Goal: Find specific page/section: Find specific page/section

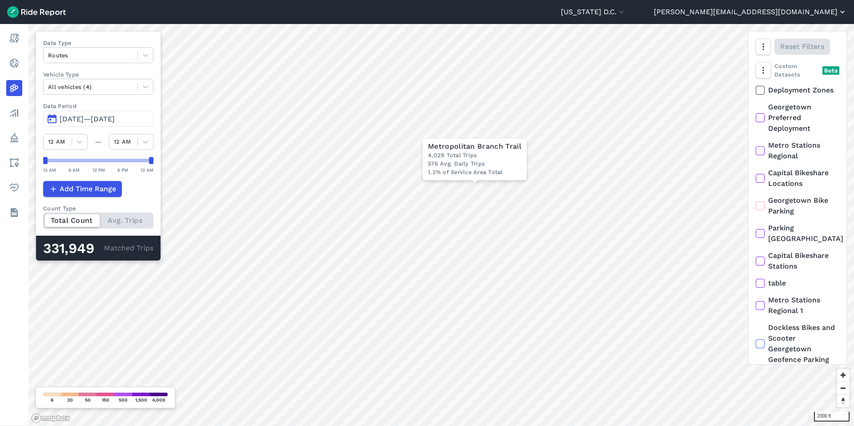
click at [806, 10] on button "[PERSON_NAME][EMAIL_ADDRESS][DOMAIN_NAME]" at bounding box center [749, 12] width 193 height 11
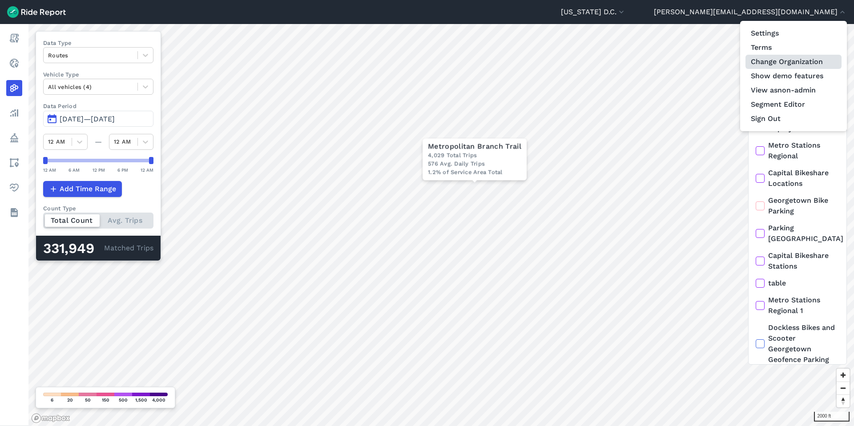
click at [767, 56] on link "Change Organization" at bounding box center [793, 62] width 96 height 14
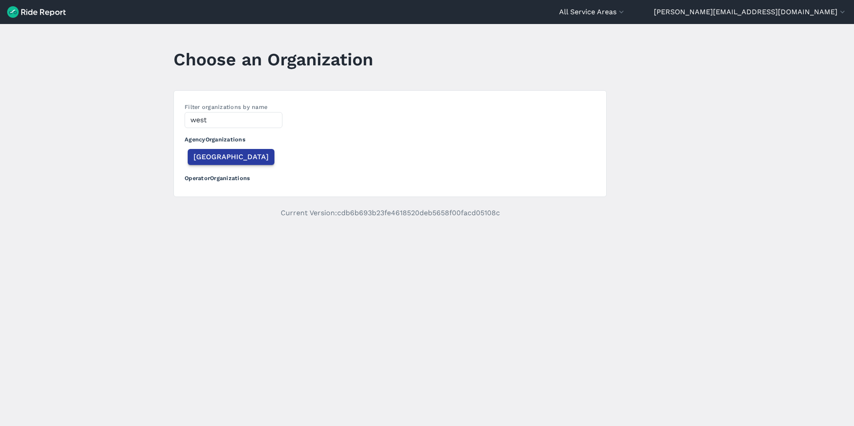
type input "west"
click at [202, 157] on span "[GEOGRAPHIC_DATA]" at bounding box center [230, 157] width 75 height 11
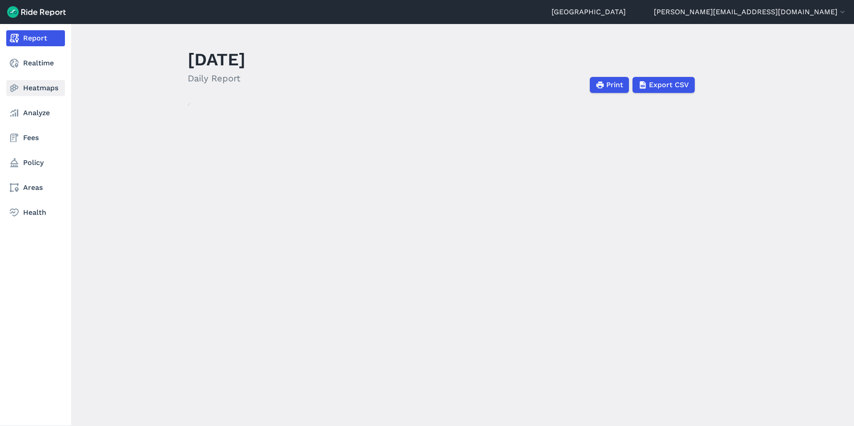
click at [19, 88] on icon at bounding box center [14, 88] width 11 height 11
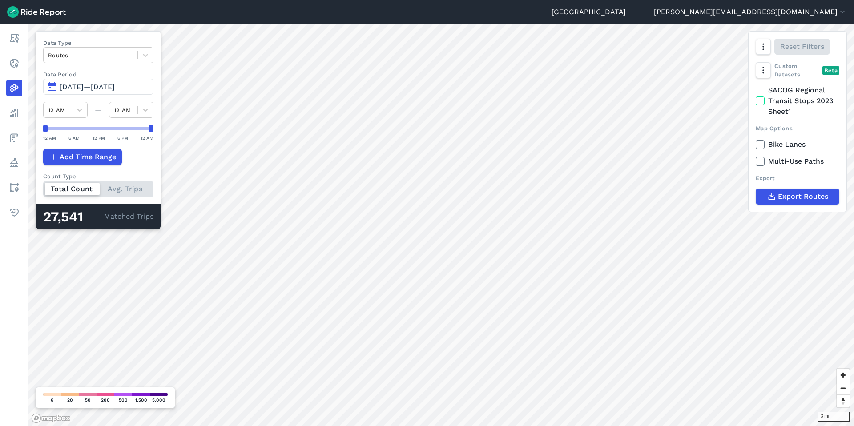
click at [112, 85] on span "[DATE]—[DATE]" at bounding box center [87, 87] width 55 height 8
click at [88, 88] on span "[DATE]—[DATE]" at bounding box center [87, 87] width 55 height 8
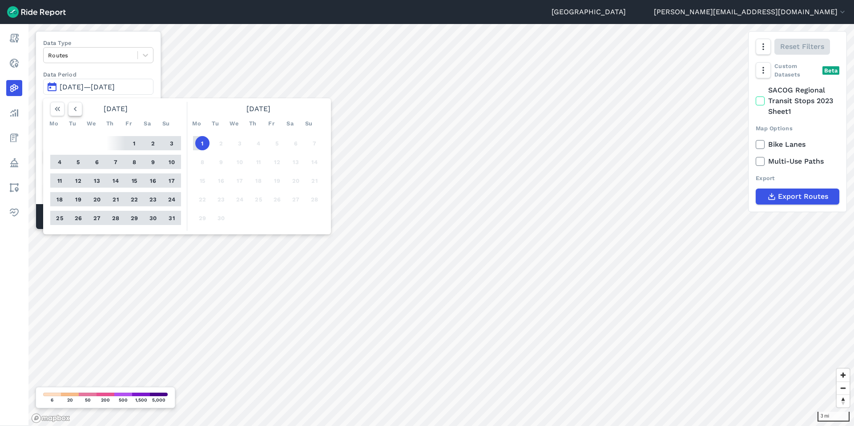
click at [72, 110] on icon "button" at bounding box center [75, 108] width 9 height 9
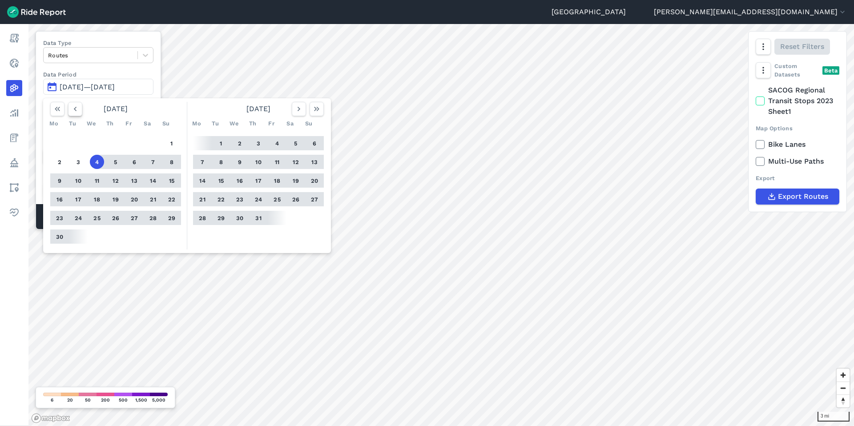
click at [72, 110] on icon "button" at bounding box center [75, 108] width 9 height 9
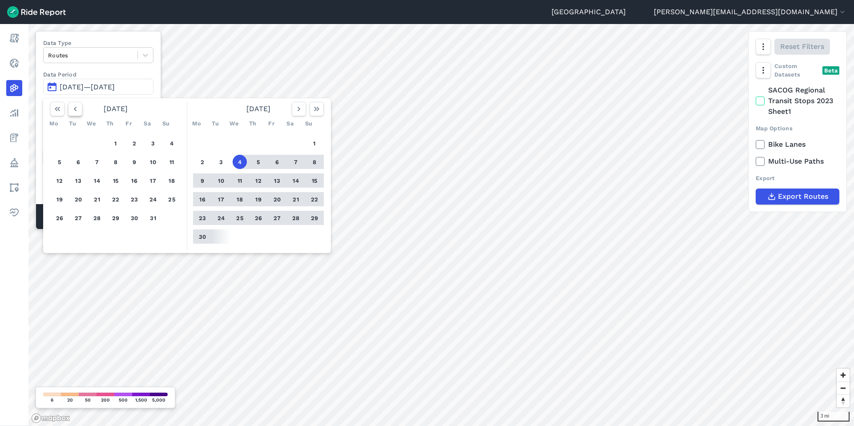
click at [72, 110] on icon "button" at bounding box center [75, 108] width 9 height 9
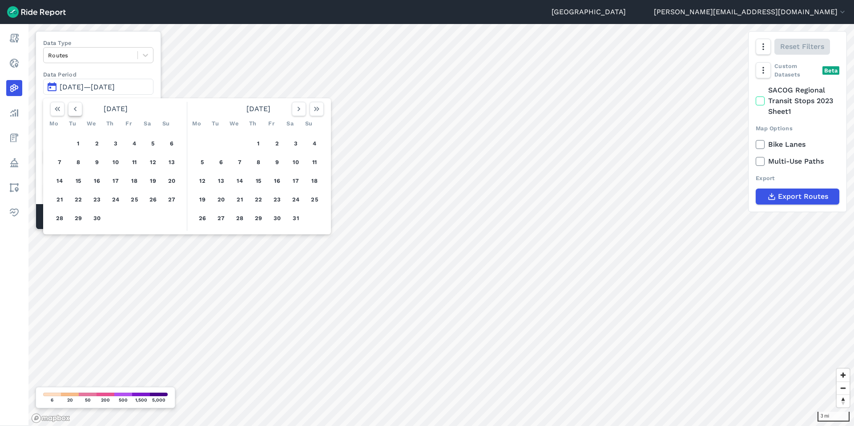
click at [72, 110] on icon "button" at bounding box center [75, 108] width 9 height 9
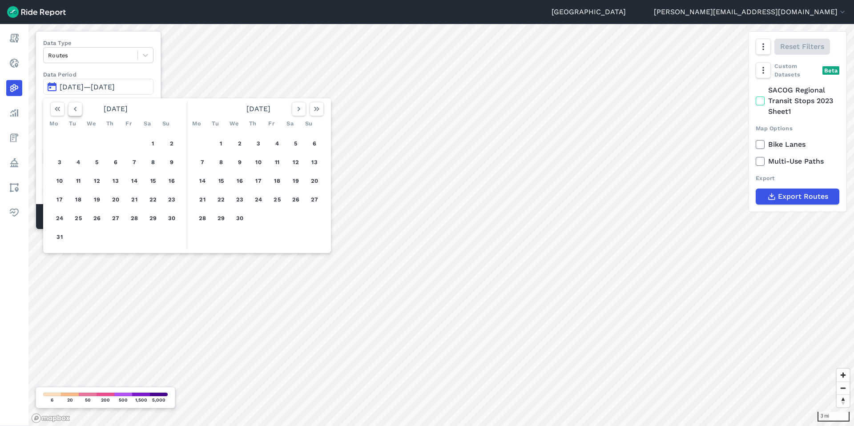
click at [72, 110] on icon "button" at bounding box center [75, 108] width 9 height 9
click at [296, 110] on icon "button" at bounding box center [298, 108] width 9 height 9
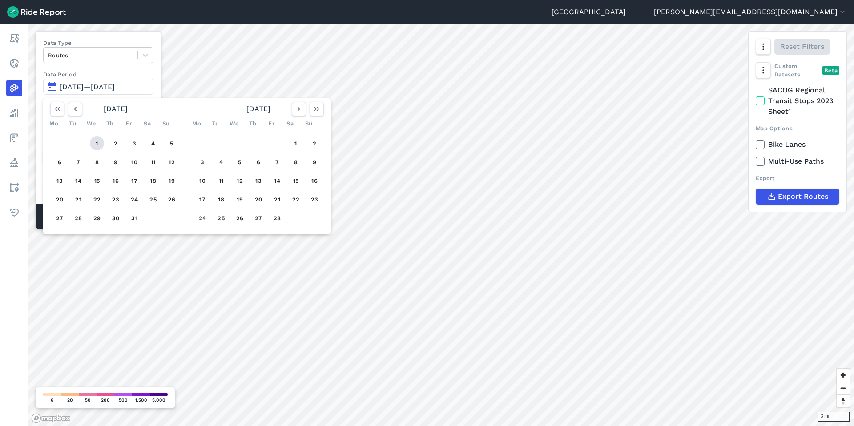
click at [97, 145] on button "1" at bounding box center [97, 143] width 14 height 14
click at [317, 110] on use "button" at bounding box center [316, 109] width 5 height 4
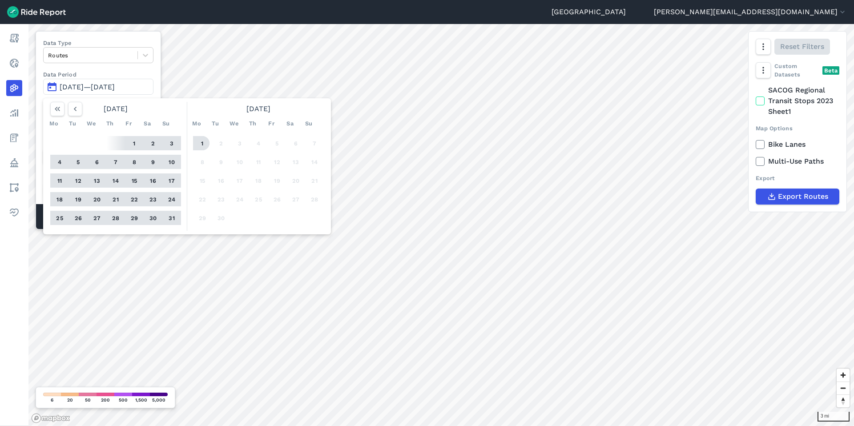
click at [201, 143] on button "1" at bounding box center [202, 143] width 14 height 14
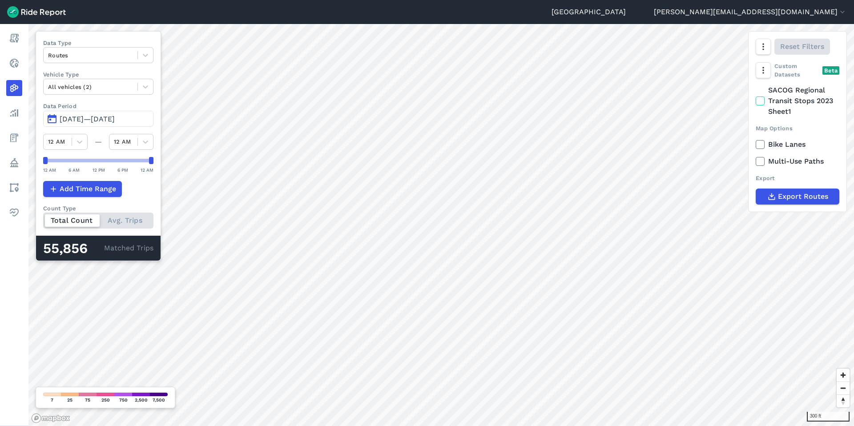
click at [761, 144] on use at bounding box center [760, 144] width 6 height 4
click at [755, 144] on input "Bike Lanes" at bounding box center [755, 142] width 0 height 6
click at [761, 144] on use at bounding box center [760, 144] width 6 height 4
click at [755, 144] on input "Bike Lanes" at bounding box center [755, 142] width 0 height 6
click at [757, 163] on icon at bounding box center [760, 161] width 8 height 9
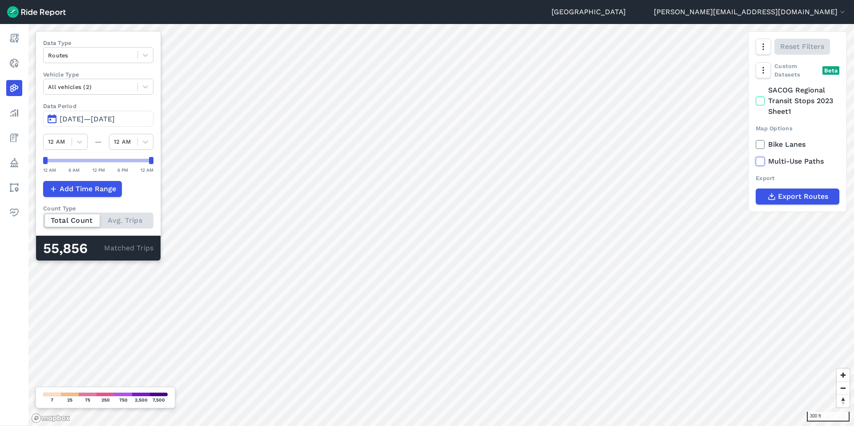
click at [755, 162] on input "Multi-Use Paths" at bounding box center [755, 159] width 0 height 6
click at [759, 162] on icon at bounding box center [760, 161] width 8 height 9
click at [755, 162] on input "Multi-Use Paths" at bounding box center [755, 159] width 0 height 6
click at [759, 162] on icon at bounding box center [760, 161] width 8 height 9
click at [755, 162] on input "Multi-Use Paths" at bounding box center [755, 159] width 0 height 6
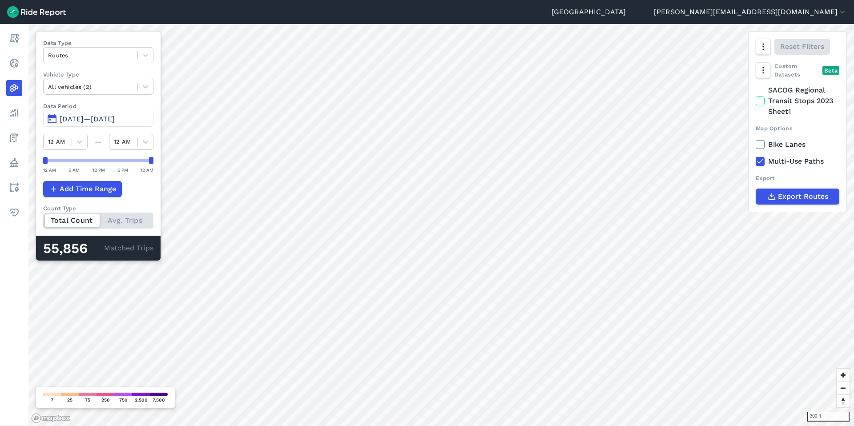
click at [759, 162] on icon at bounding box center [760, 161] width 8 height 9
click at [755, 162] on input "Multi-Use Paths" at bounding box center [755, 159] width 0 height 6
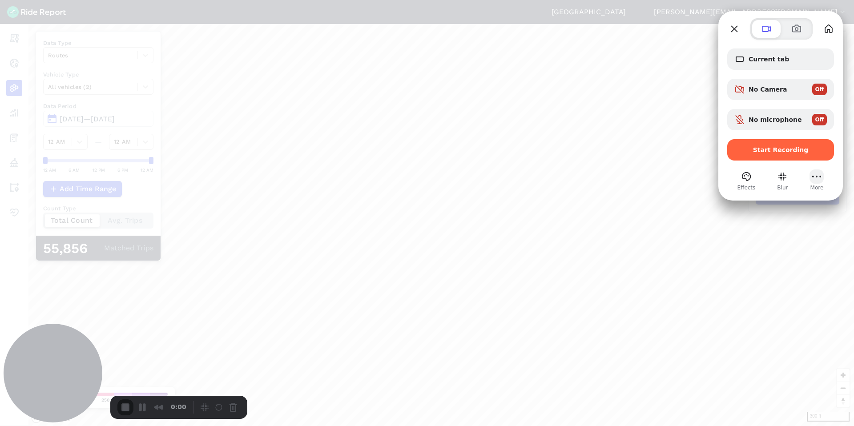
click at [818, 178] on button "More (2 unread)" at bounding box center [816, 176] width 14 height 14
click at [736, 25] on button "Close" at bounding box center [734, 29] width 14 height 14
click at [765, 148] on span "Start Recording" at bounding box center [781, 149] width 56 height 7
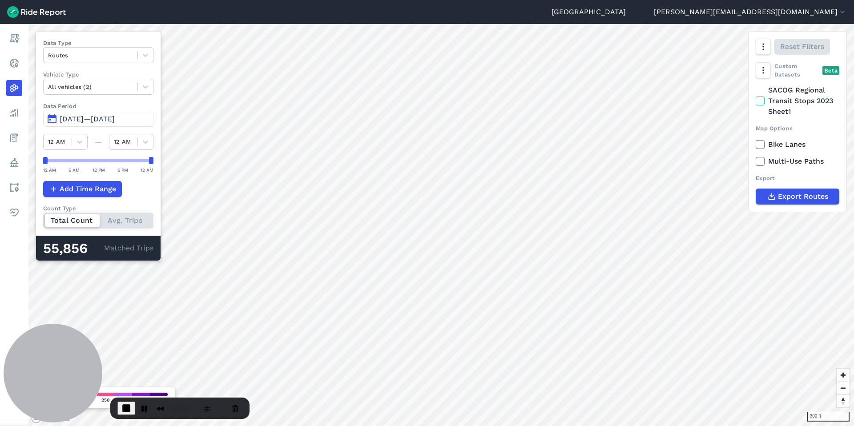
click at [761, 160] on use at bounding box center [760, 161] width 6 height 4
click at [755, 160] on input "Multi-Use Paths" at bounding box center [755, 159] width 0 height 6
click at [761, 160] on use at bounding box center [760, 161] width 6 height 4
click at [755, 160] on input "Multi-Use Paths" at bounding box center [755, 159] width 0 height 6
click at [761, 160] on use at bounding box center [760, 161] width 6 height 4
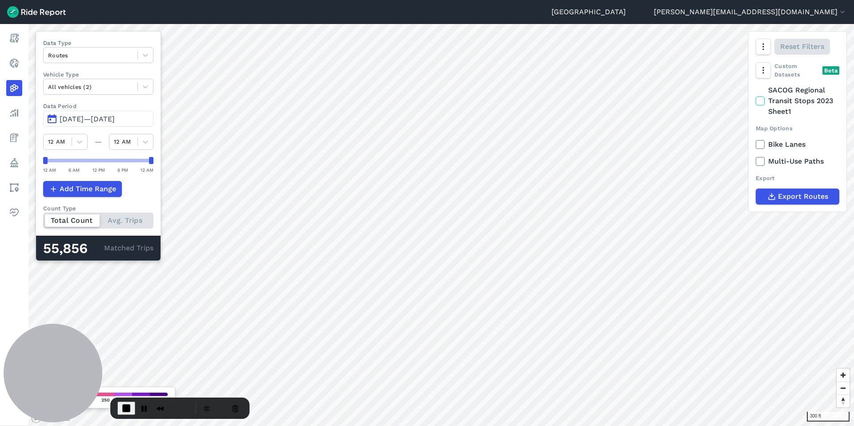
click at [755, 160] on input "Multi-Use Paths" at bounding box center [755, 159] width 0 height 6
click at [761, 160] on use at bounding box center [760, 161] width 6 height 4
click at [755, 160] on input "Multi-Use Paths" at bounding box center [755, 159] width 0 height 6
click at [761, 160] on use at bounding box center [760, 161] width 6 height 4
click at [755, 160] on input "Multi-Use Paths" at bounding box center [755, 159] width 0 height 6
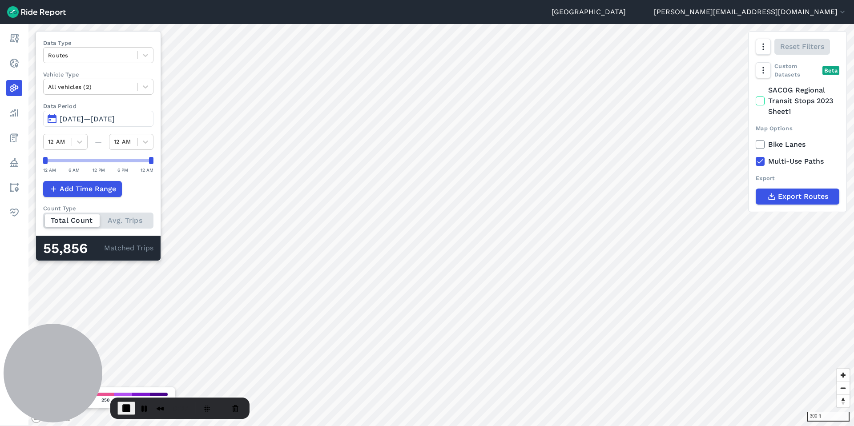
click at [129, 403] on span "End Recording" at bounding box center [126, 408] width 11 height 11
